Goal: Transaction & Acquisition: Download file/media

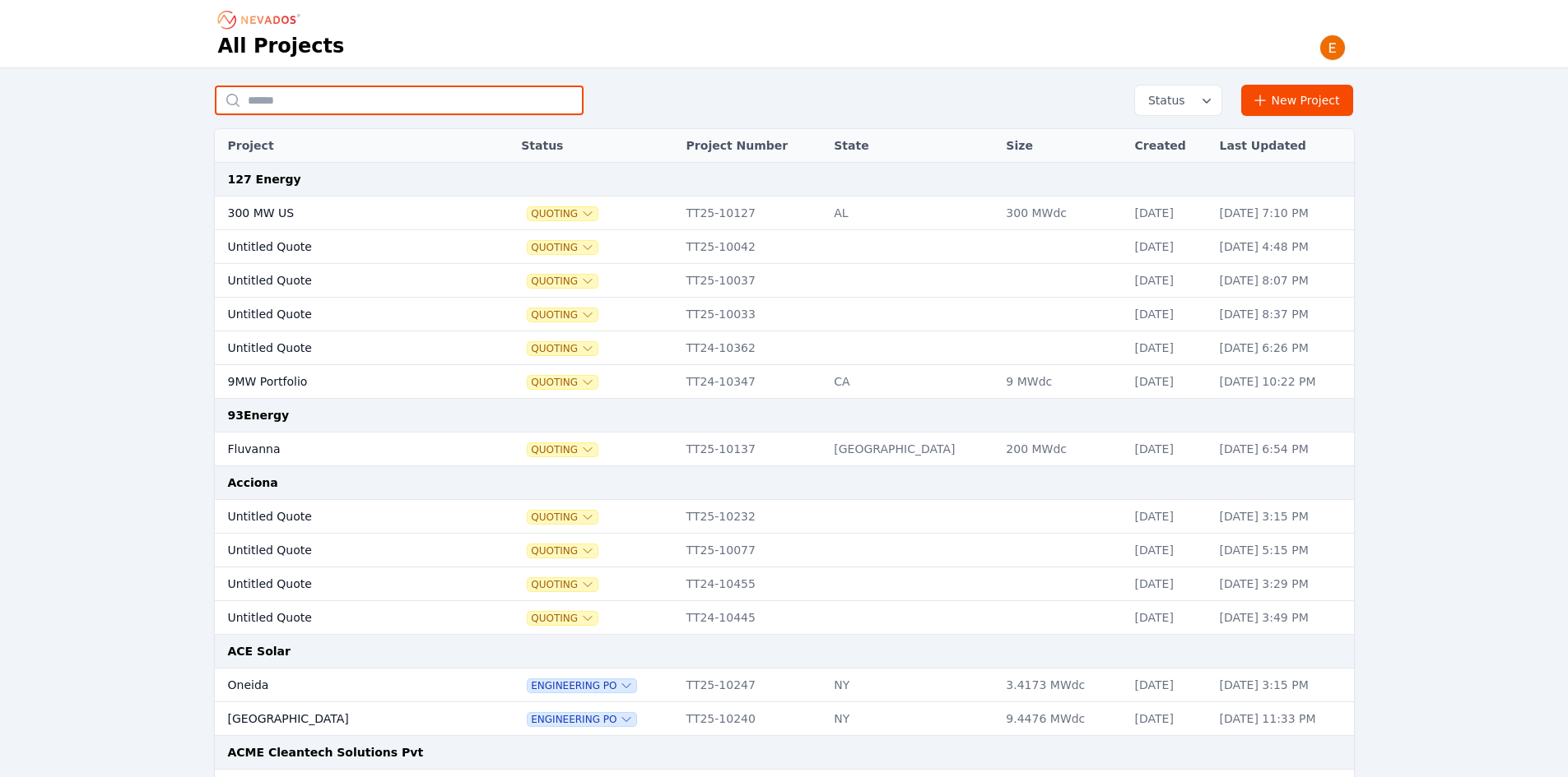
click at [373, 101] on input "text" at bounding box center [399, 100] width 369 height 30
type input "********"
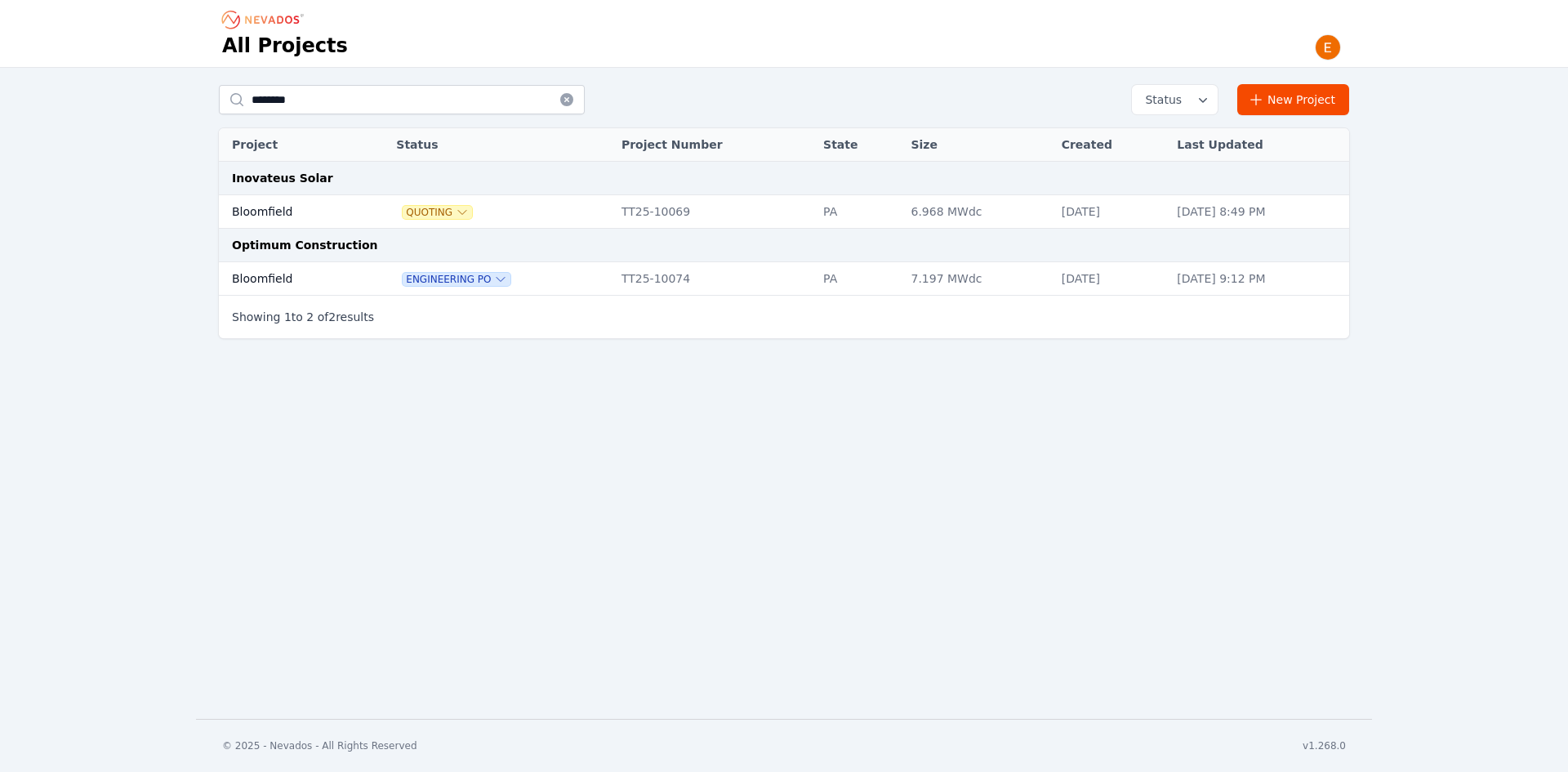
click at [303, 267] on td "Bloomfield" at bounding box center [289, 279] width 141 height 33
click at [432, 206] on span "Quoting" at bounding box center [437, 212] width 69 height 13
click at [426, 229] on button "Archived" at bounding box center [434, 236] width 108 height 30
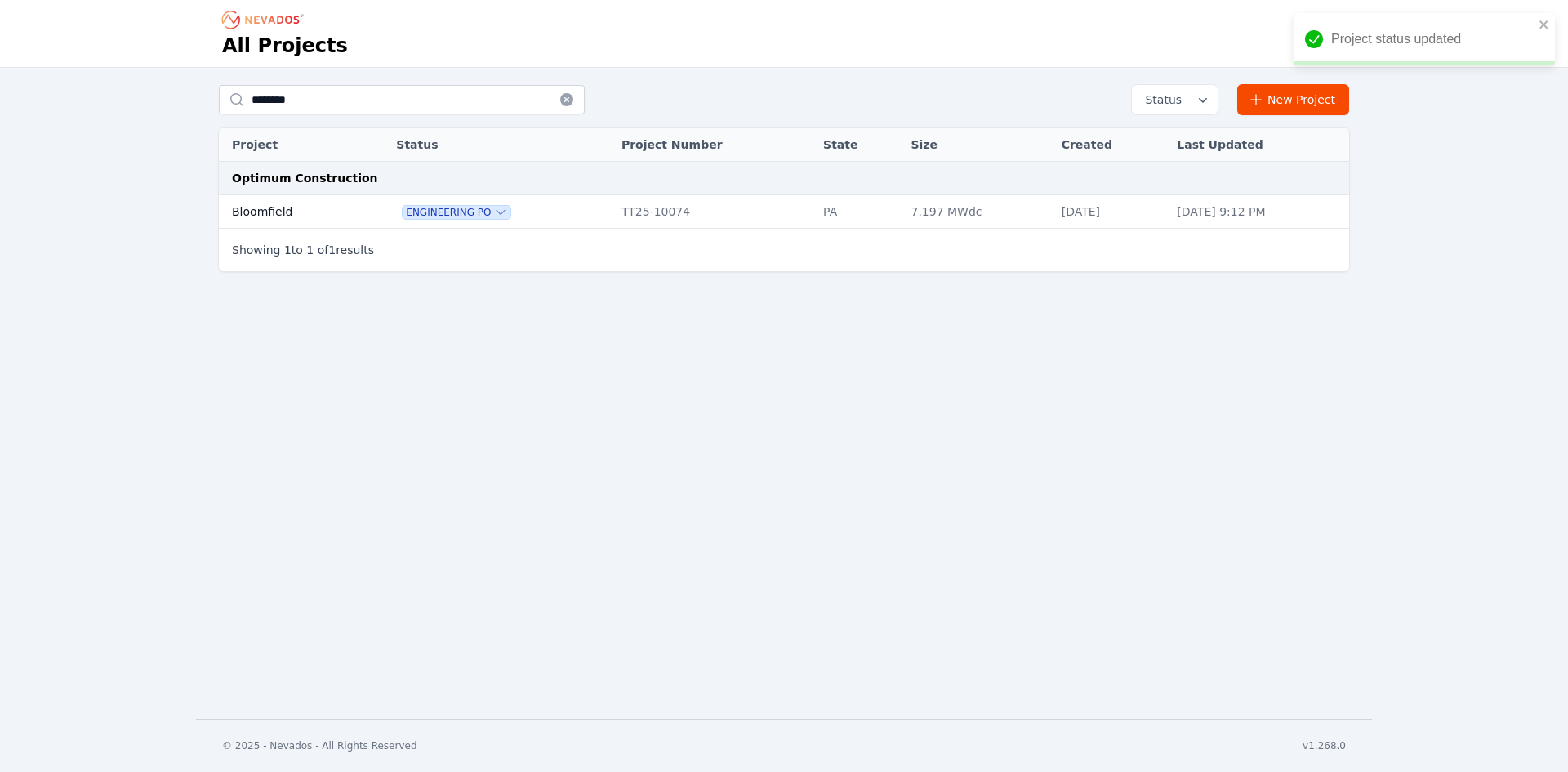
click at [291, 222] on td "Bloomfield" at bounding box center [289, 212] width 141 height 33
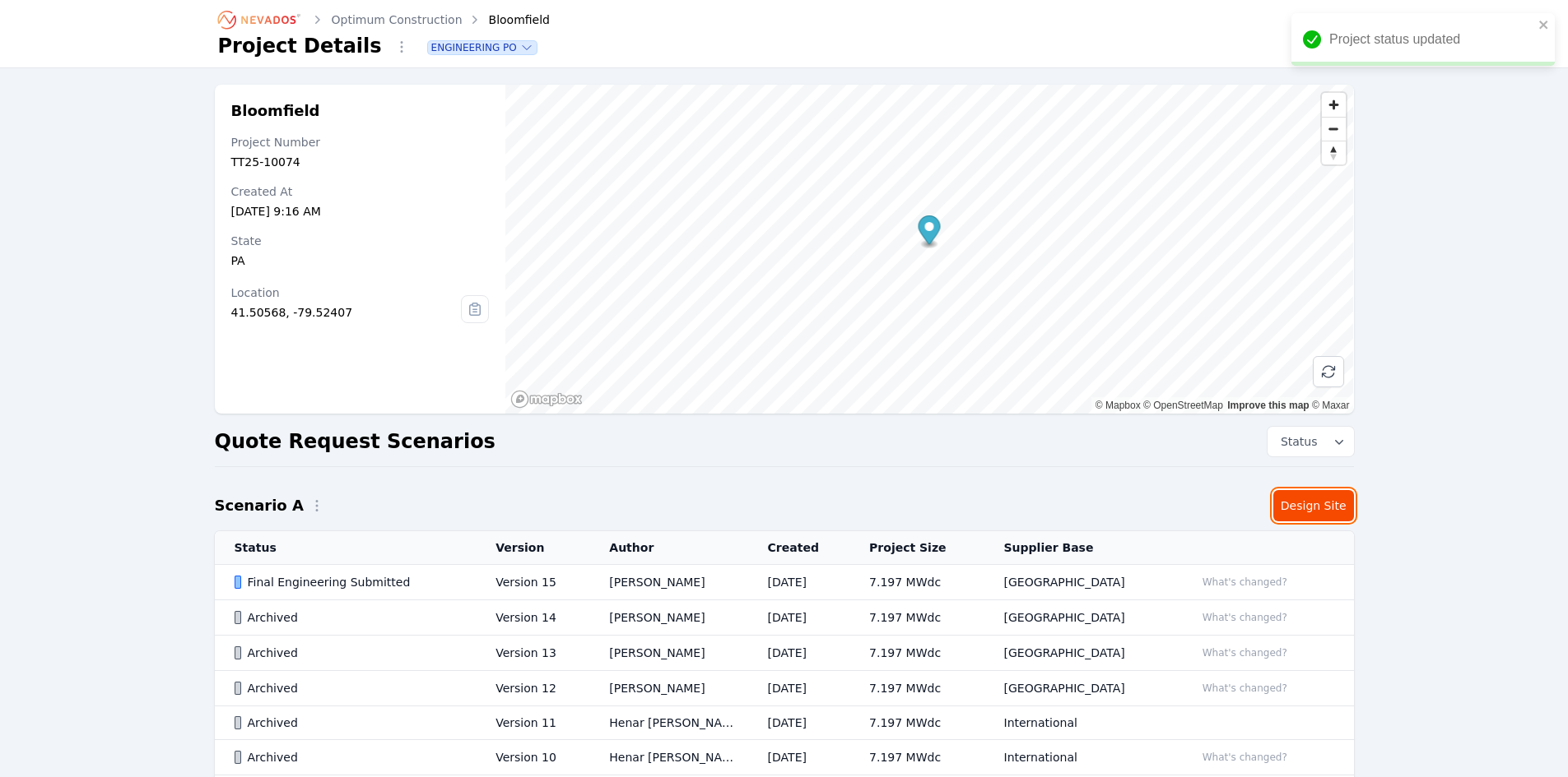
click at [1251, 508] on link "Design Site" at bounding box center [1313, 507] width 81 height 32
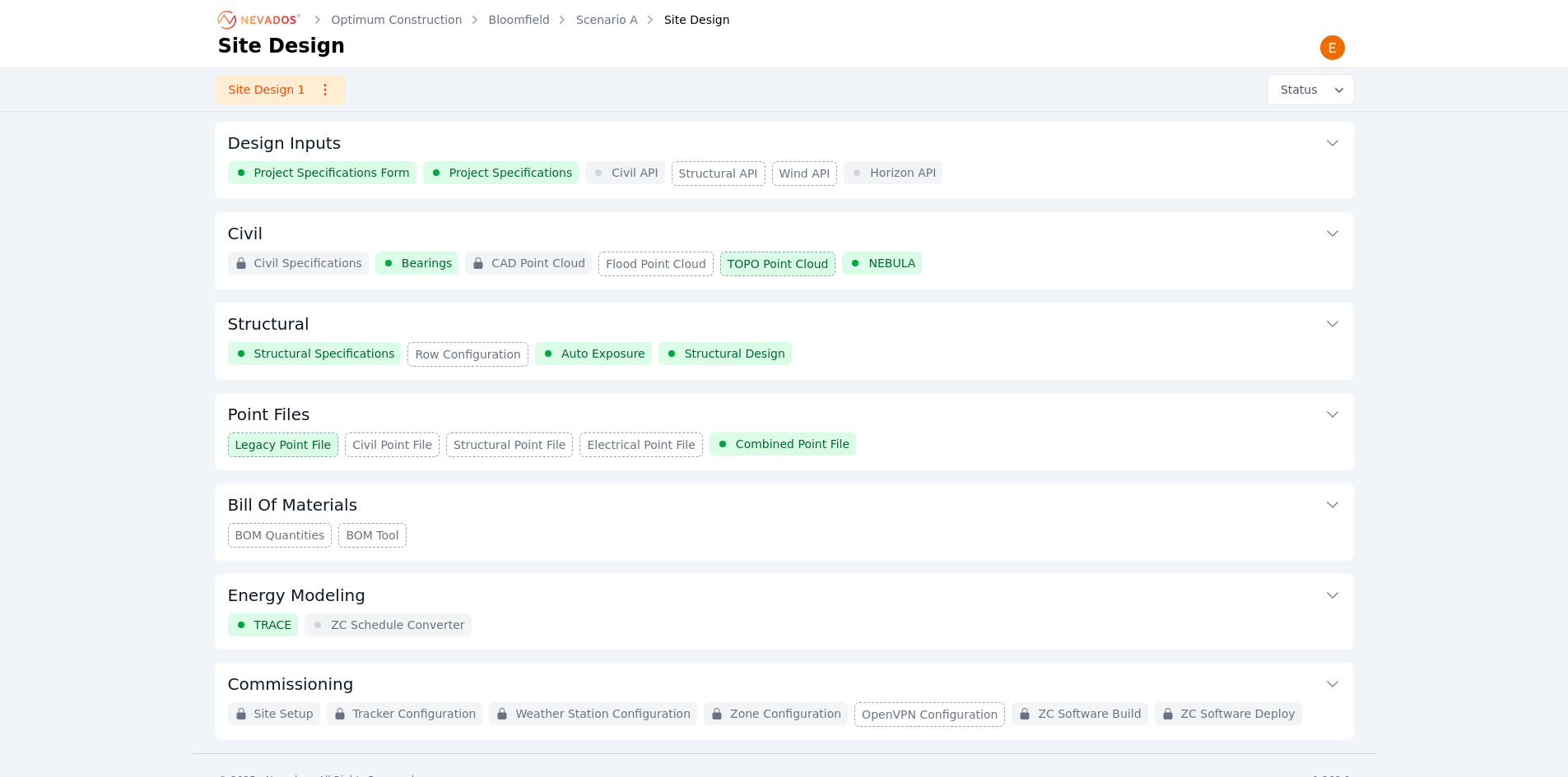
click at [828, 349] on div "Structural Specifications Row Configuration Auto Exposure Structural Design" at bounding box center [784, 354] width 1113 height 25
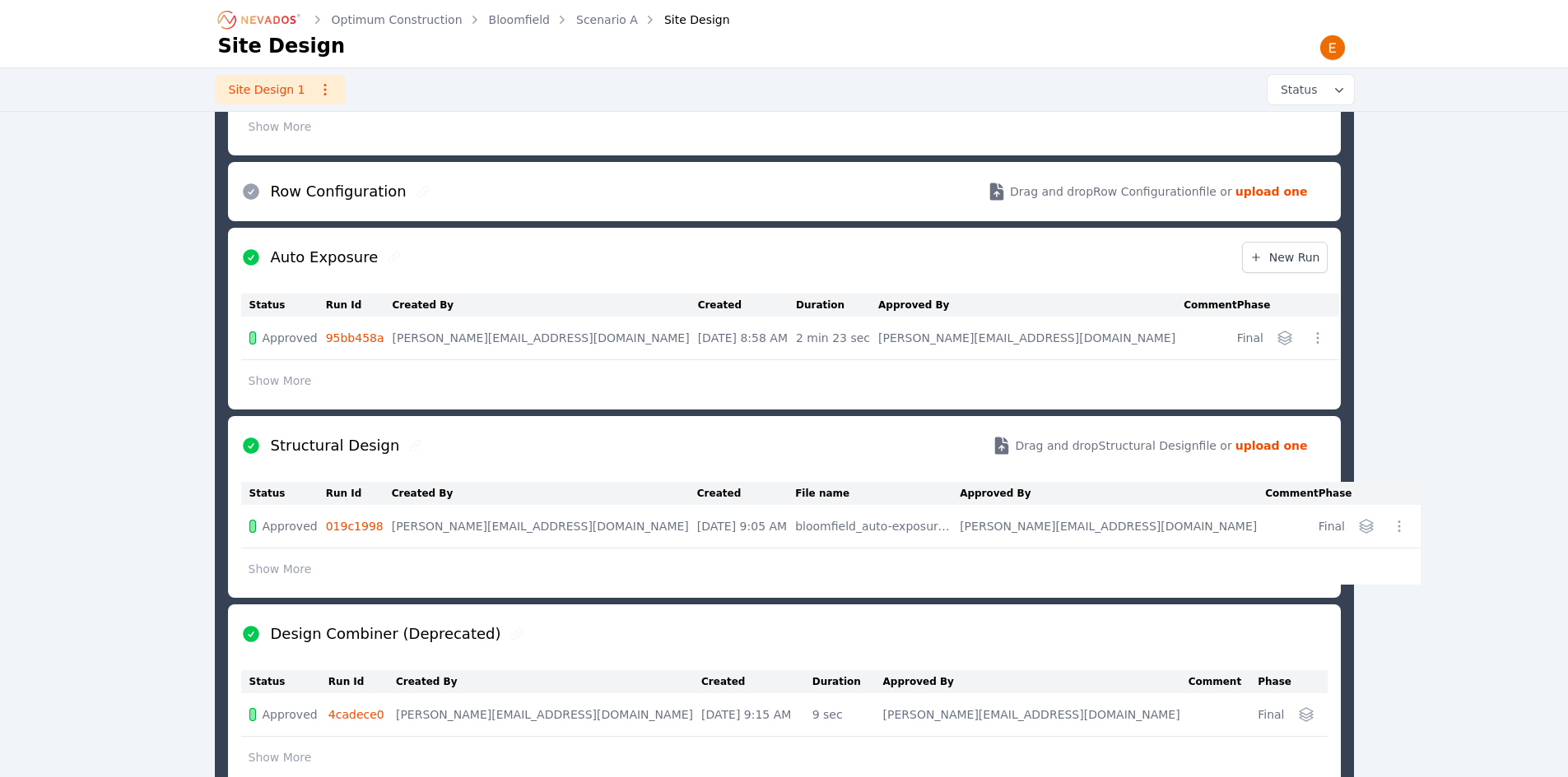
scroll to position [427, 0]
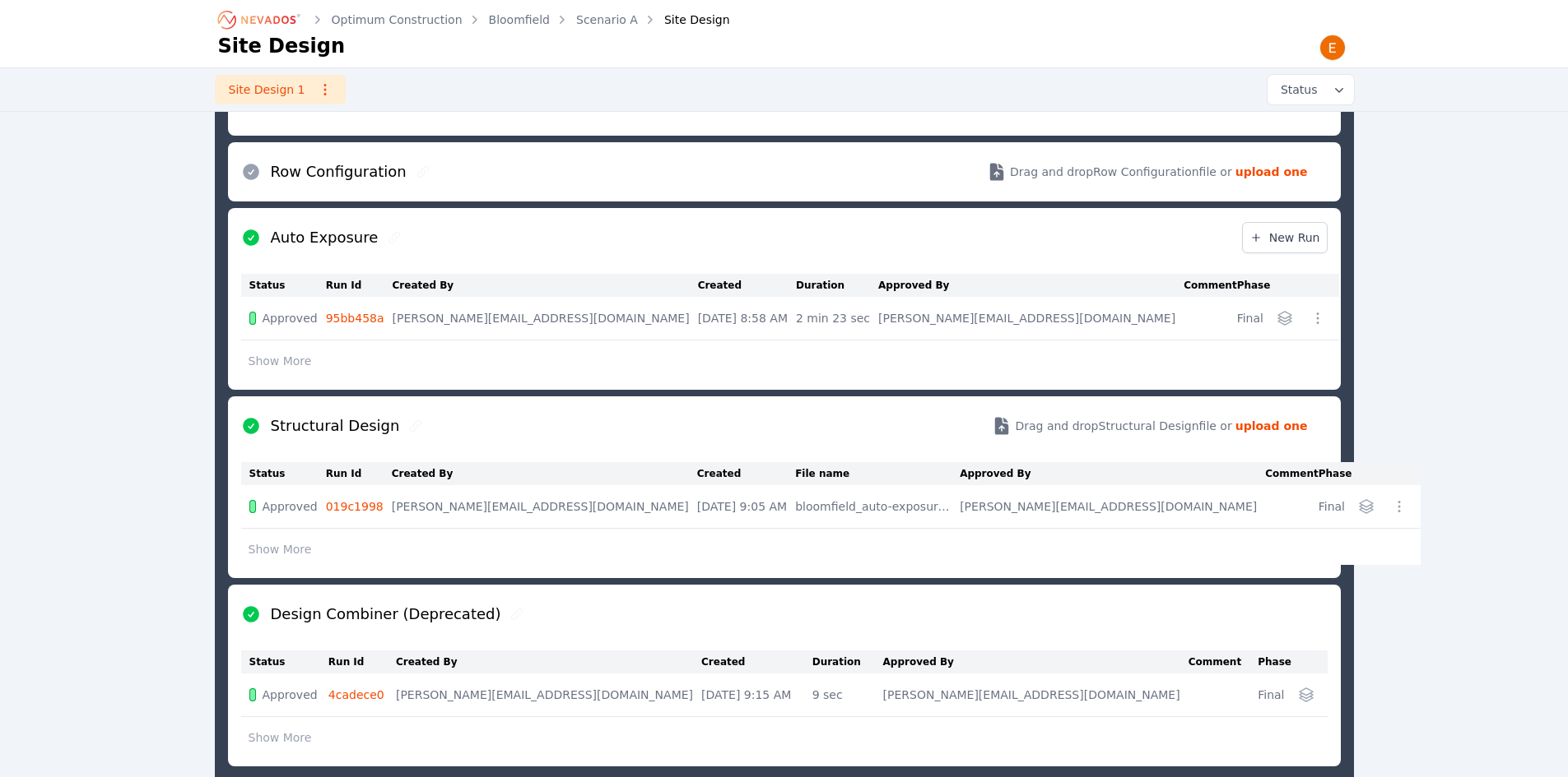
click at [369, 502] on link "019c1998" at bounding box center [355, 507] width 58 height 13
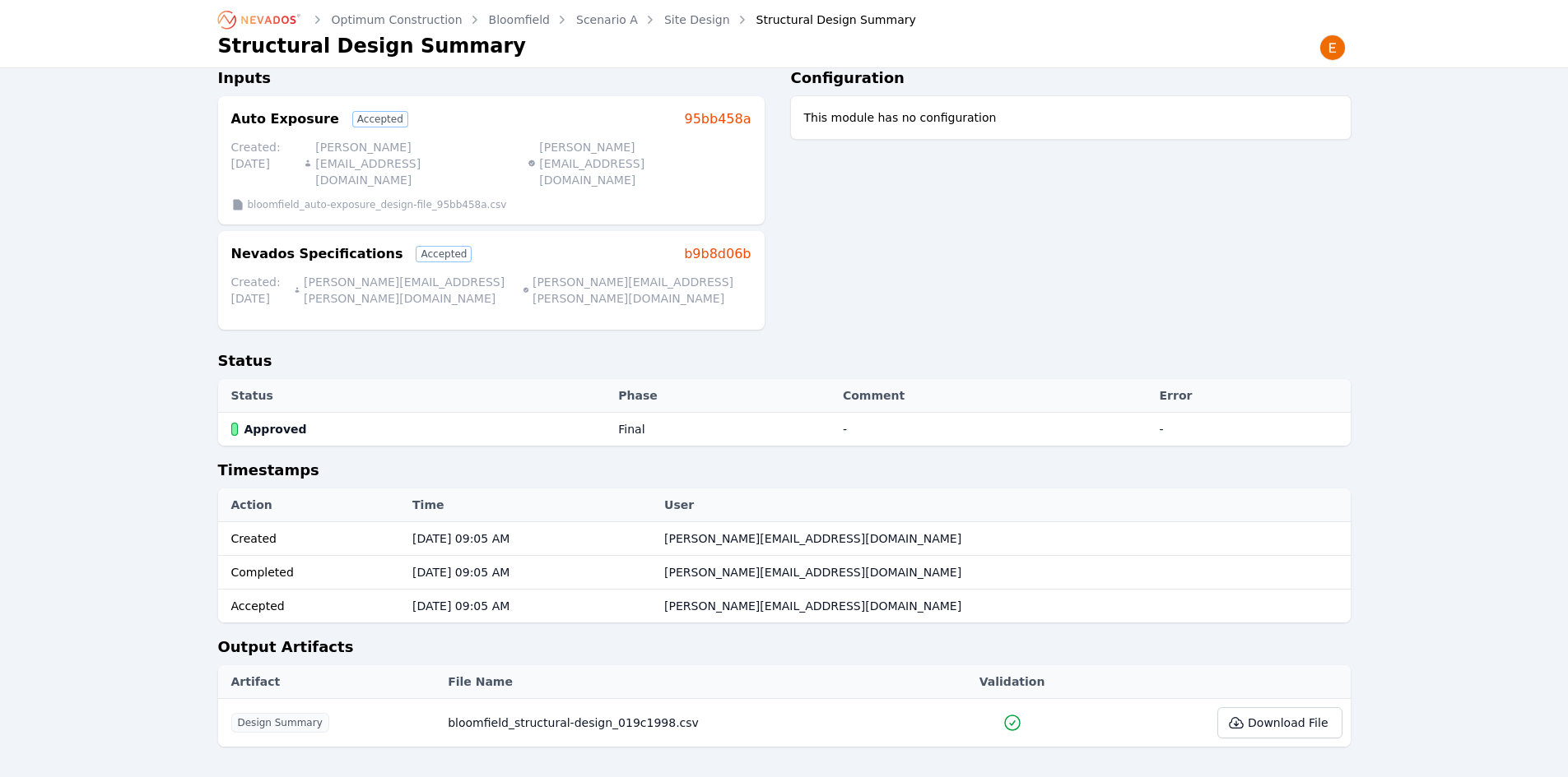
scroll to position [54, 0]
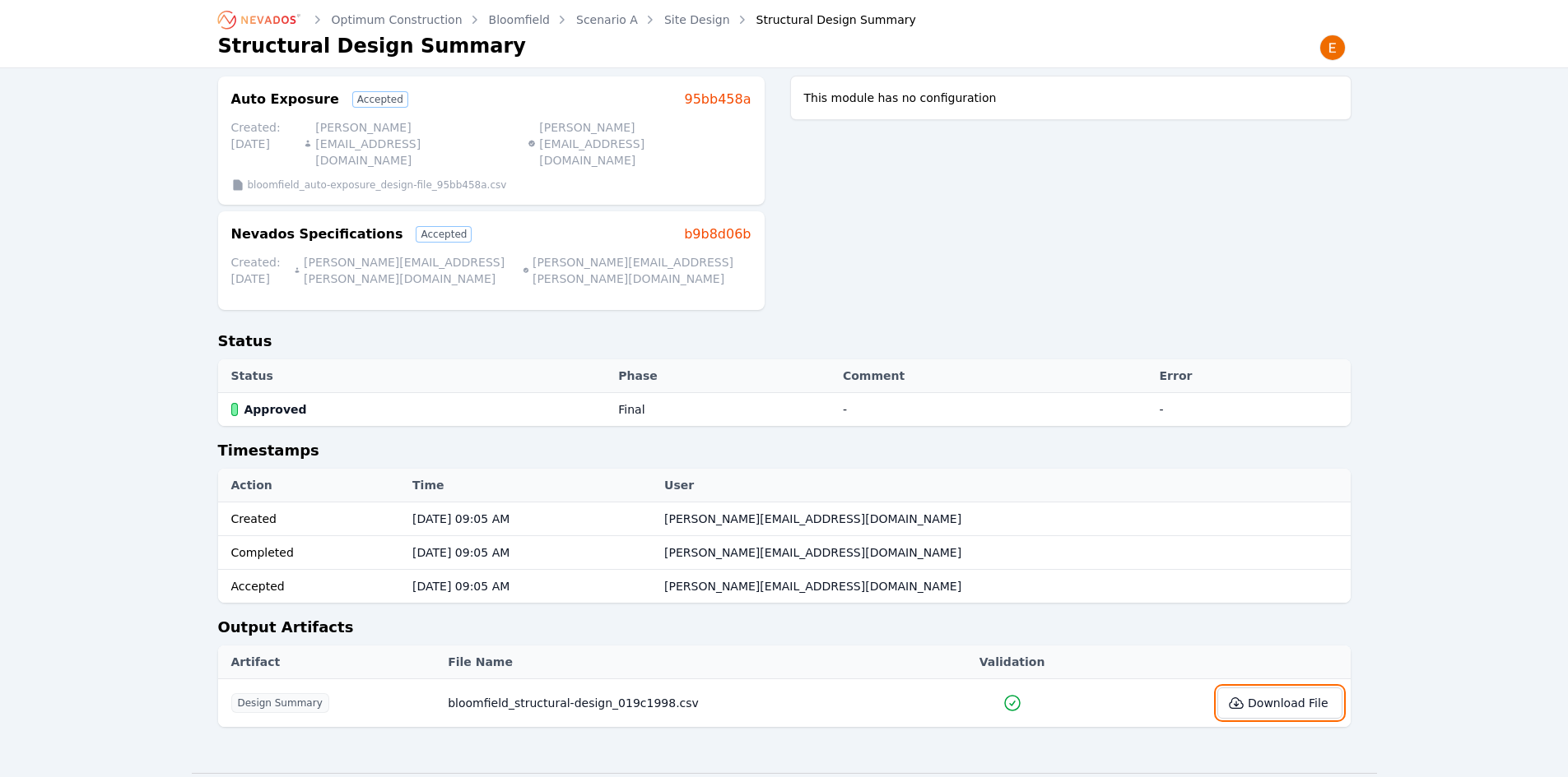
click at [1251, 678] on button "Download File" at bounding box center [1280, 704] width 125 height 32
